Goal: Find specific fact: Find specific fact

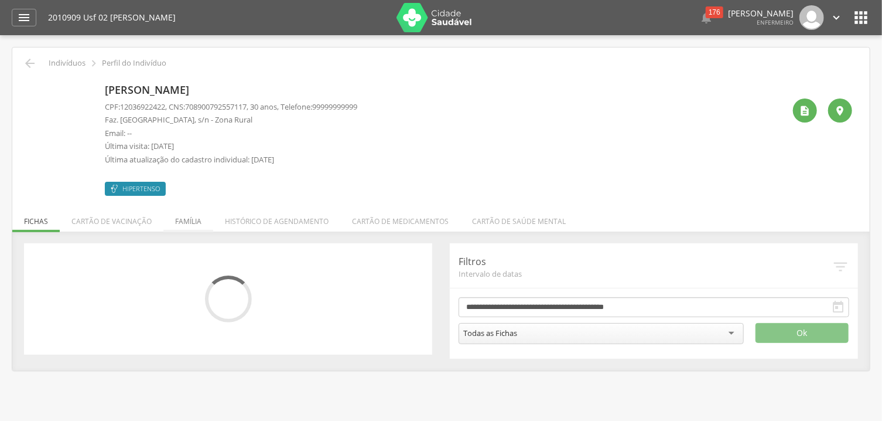
click at [182, 168] on div "CPF: 12036922422 , CNS: 708900792557117 , 30 anos, Telefone: 99999999999 Faz. M…" at bounding box center [231, 136] width 253 height 70
click at [180, 229] on li "Família" at bounding box center [188, 218] width 50 height 28
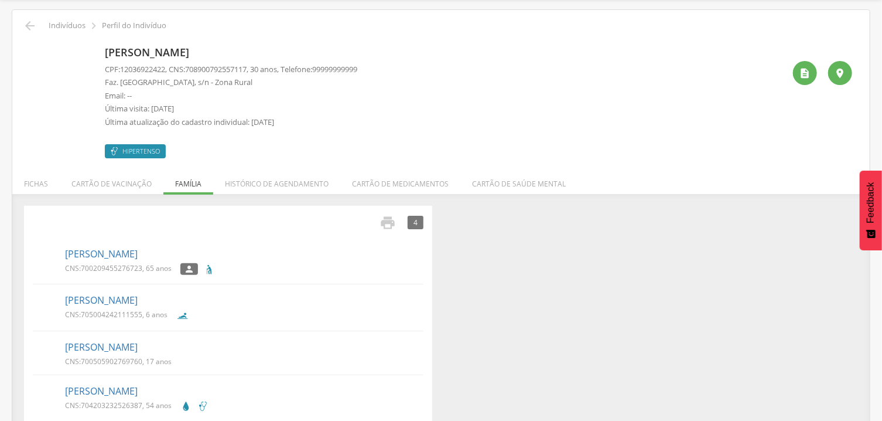
scroll to position [54, 0]
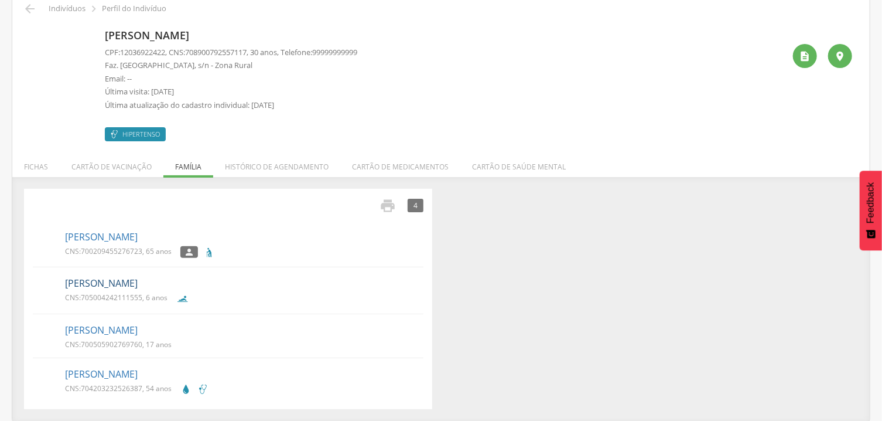
click at [138, 279] on link "[PERSON_NAME]" at bounding box center [101, 283] width 73 height 13
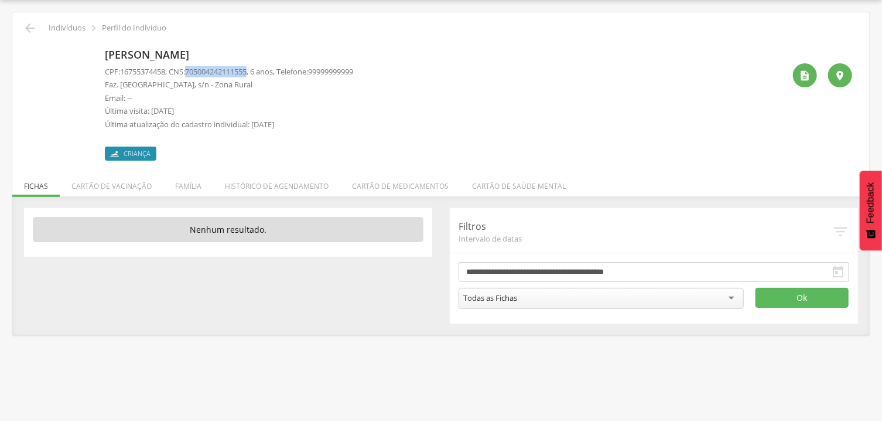
drag, startPoint x: 194, startPoint y: 71, endPoint x: 257, endPoint y: 71, distance: 63.3
click at [247, 71] on span "705004242111555" at bounding box center [216, 71] width 62 height 11
copy span "705004242111555"
drag, startPoint x: 237, startPoint y: 71, endPoint x: 273, endPoint y: 90, distance: 40.4
click at [273, 90] on div "CPF: 16755374458 , CNS: 705004242111555 , 6 anos, Telefone: 99999999999 Faz. Ma…" at bounding box center [229, 101] width 248 height 70
